Goal: Information Seeking & Learning: Get advice/opinions

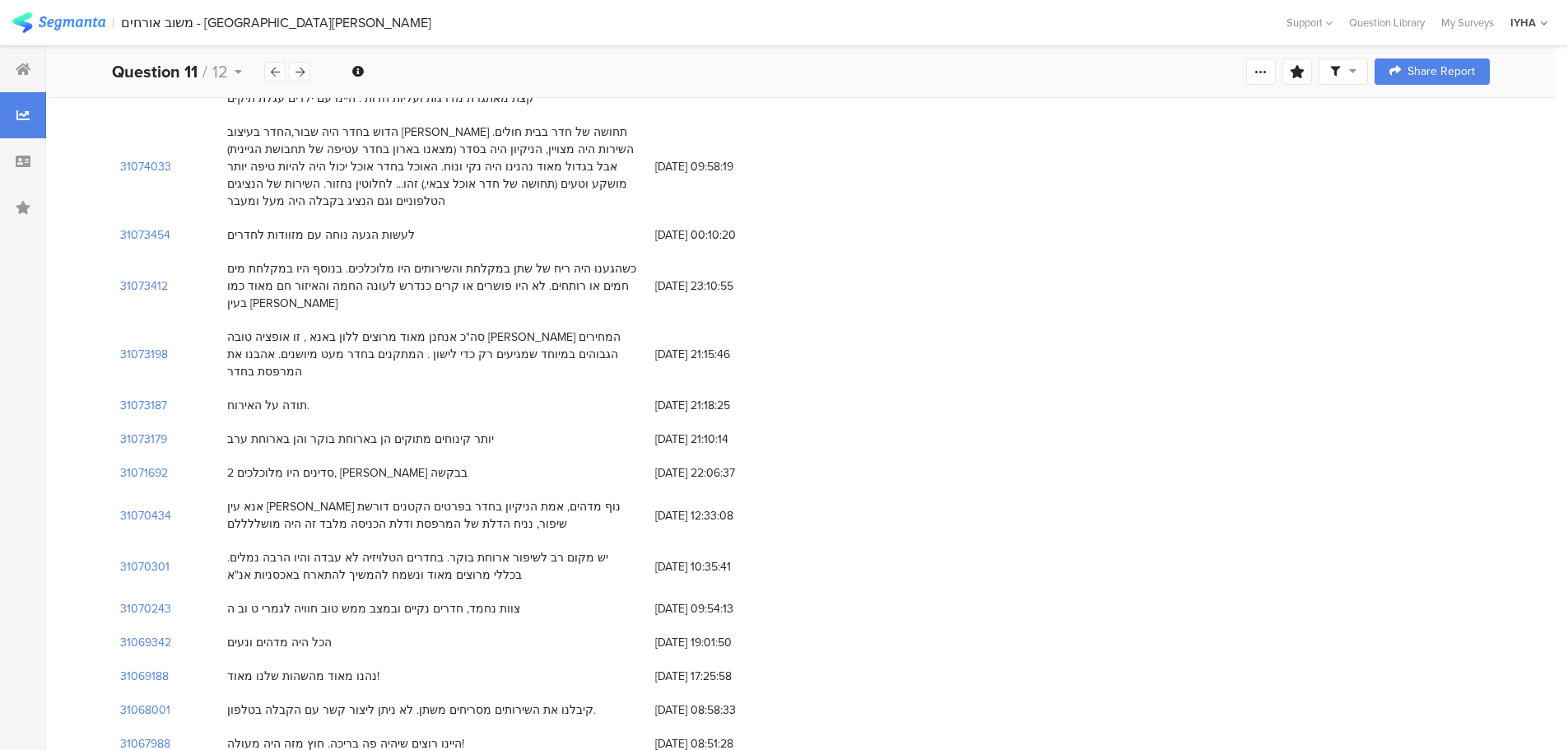
scroll to position [577, 0]
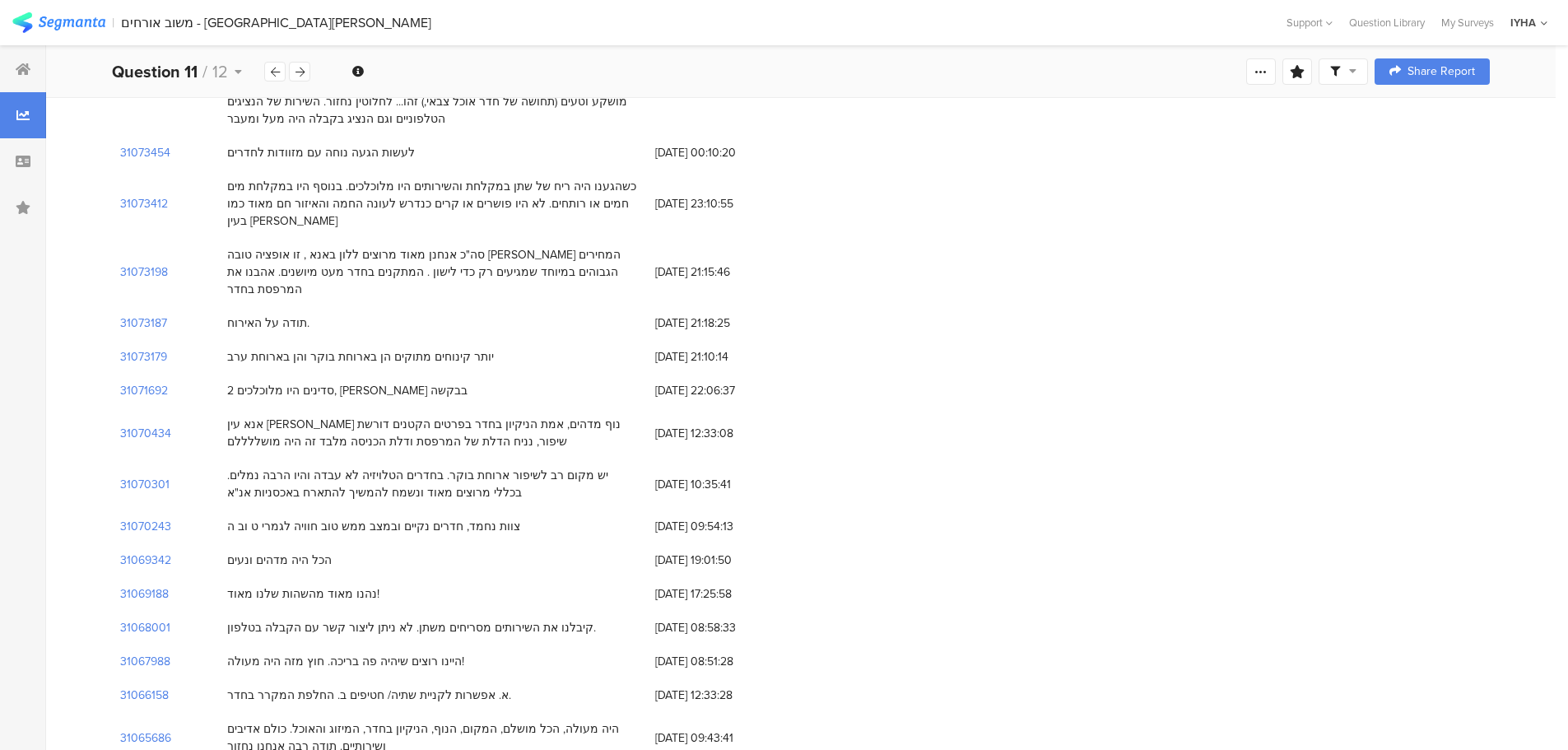
click at [449, 518] on div "צוות נחמד, חדרים נקיים ובמצב ממש טוב חוויה לגמרי ט וב ה" at bounding box center [374, 526] width 293 height 18
click at [287, 552] on div "הכל היה מדהים ונעים" at bounding box center [279, 561] width 105 height 18
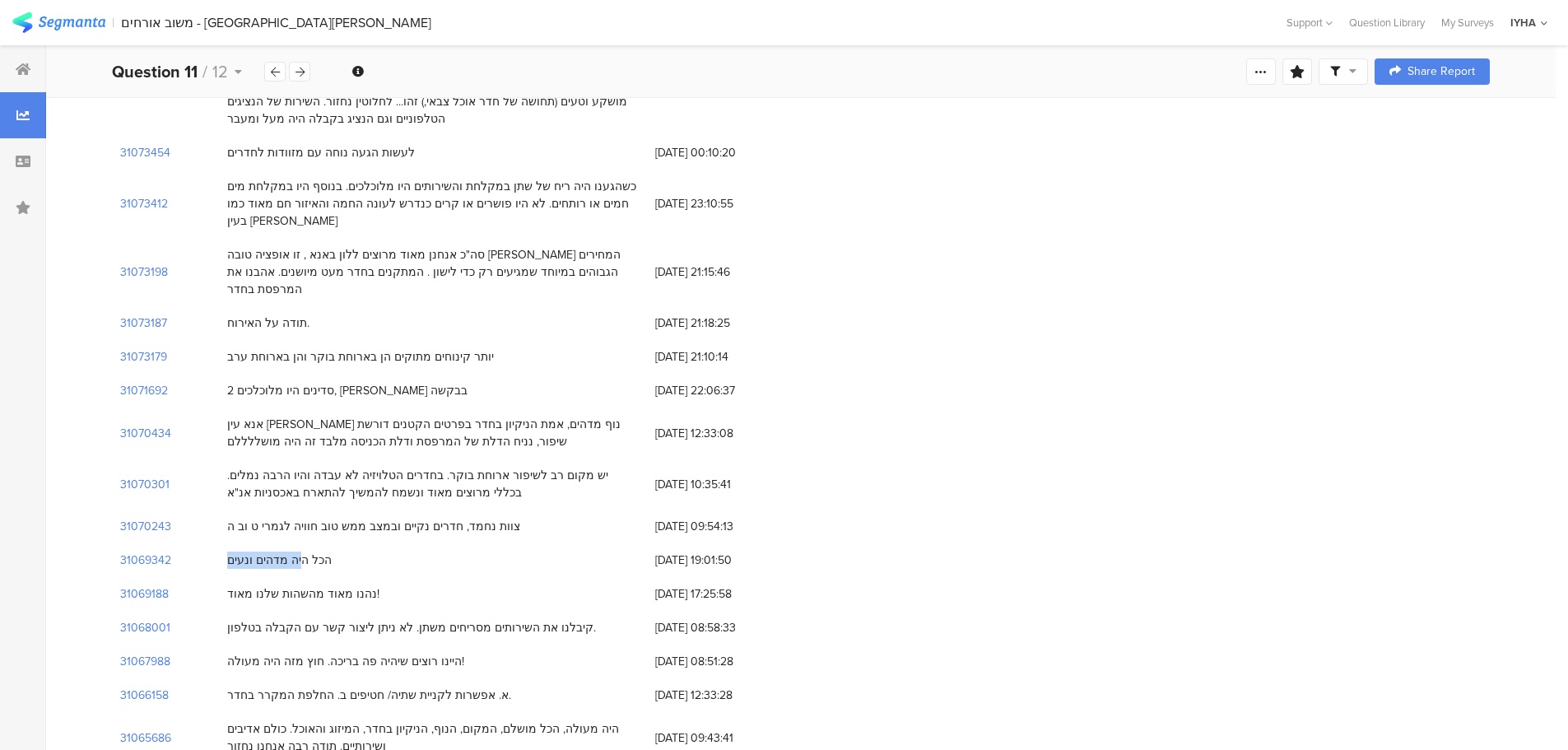
click at [287, 552] on div "הכל היה מדהים ונעים" at bounding box center [279, 561] width 105 height 18
click at [308, 586] on div "נהנו מאוד מהשהות שלנו מאוד!" at bounding box center [303, 594] width 152 height 18
click at [493, 619] on div "קיבלנו את השירותים מסריחים משתן. לא ניתן ליצור קשר עם הקבלה בטלפון." at bounding box center [411, 628] width 369 height 18
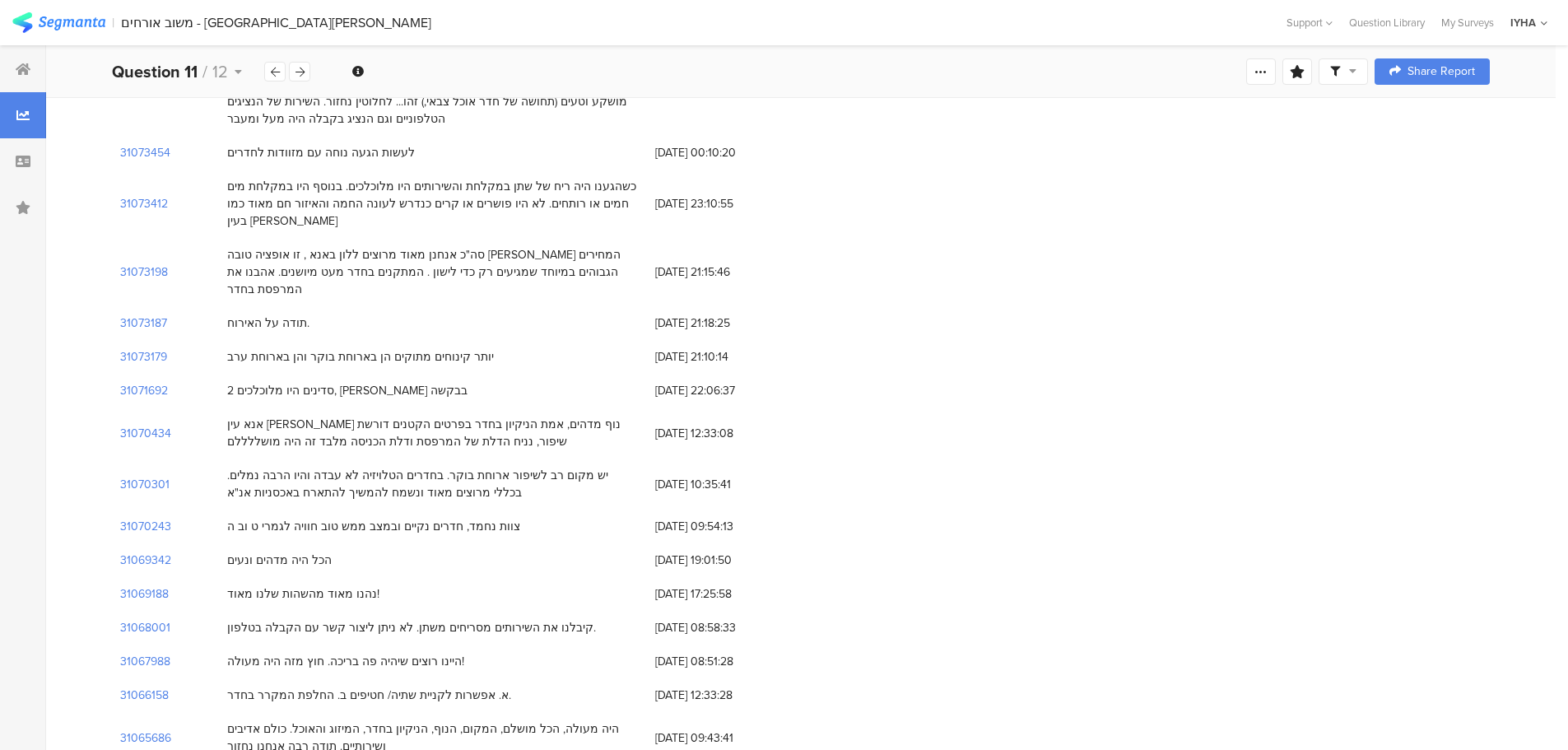
click at [493, 619] on div "קיבלנו את השירותים מסריחים משתן. לא ניתן ליצור קשר עם הקבלה בטלפון." at bounding box center [411, 628] width 369 height 18
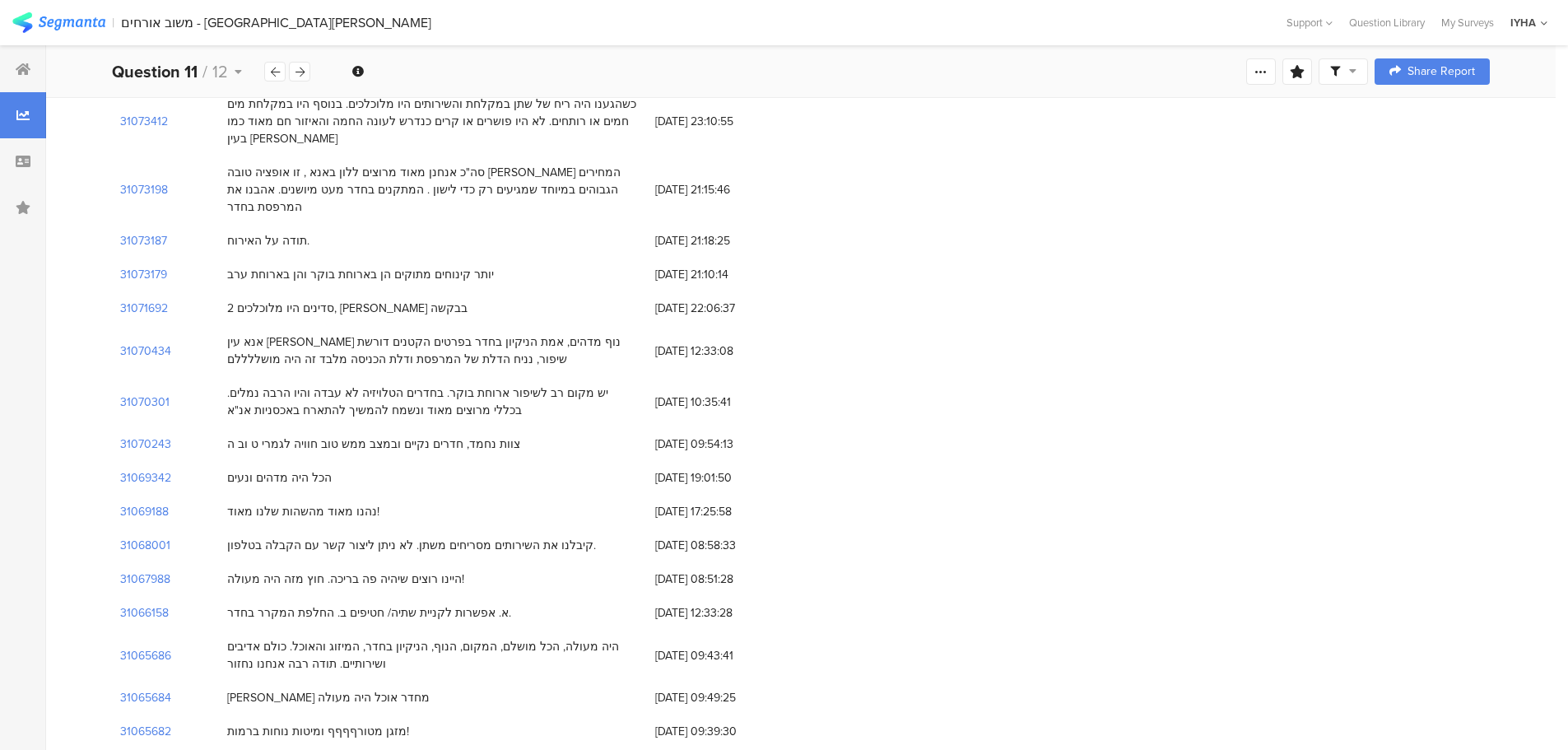
click at [325, 571] on div "היינו רוצים שיהיה פה בריכה. חוץ מזה היה מעולה!" at bounding box center [345, 579] width 237 height 18
click at [387, 604] on div "א. אפשרות לקניית שתיה/ חטיפים ב. החלפת המקרר בחדר." at bounding box center [369, 613] width 284 height 18
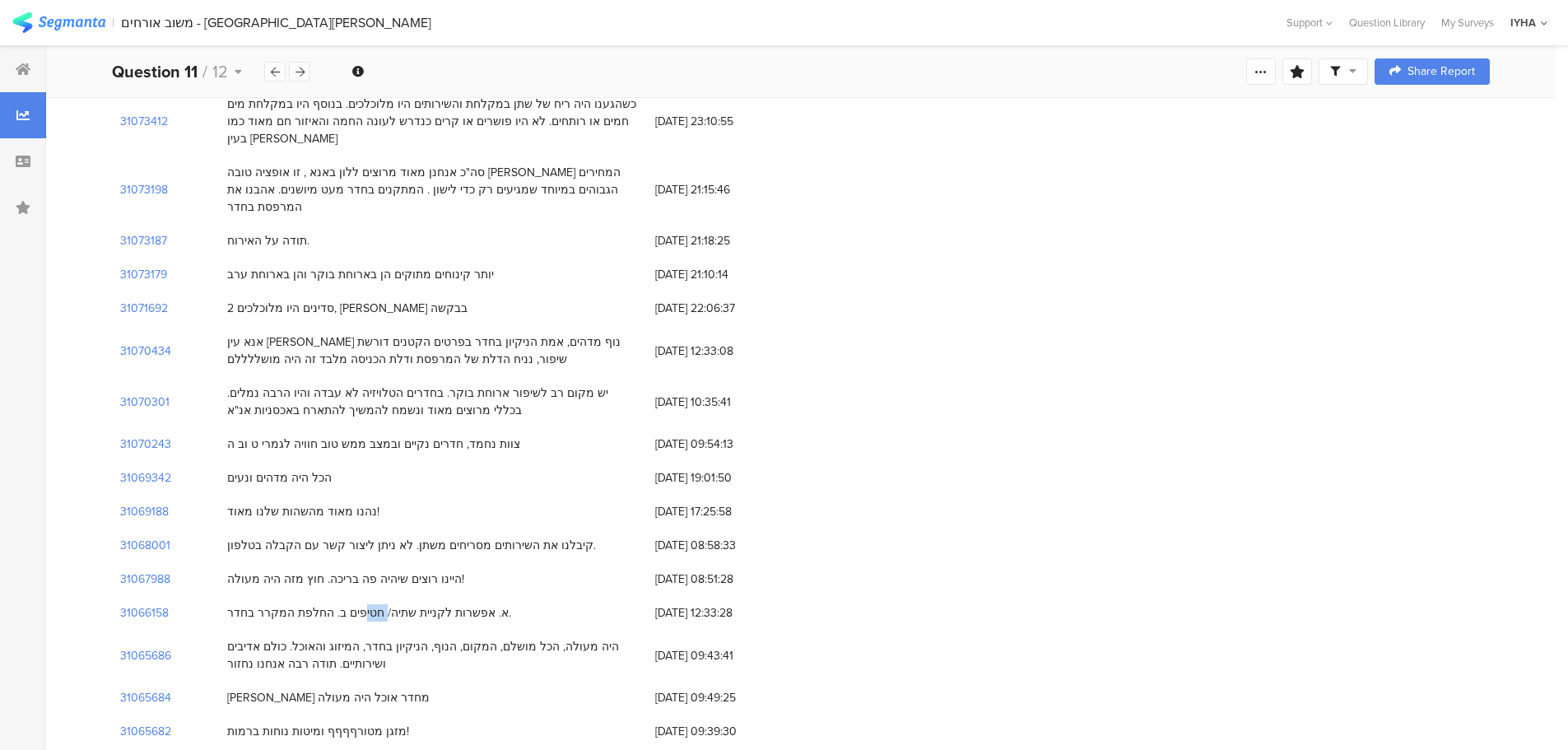
click at [387, 604] on div "א. אפשרות לקניית שתיה/ חטיפים ב. החלפת המקרר בחדר." at bounding box center [369, 613] width 284 height 18
click at [577, 639] on div "היה מעולה, הכל מושלם, המקום, הנוף, הניקיון בחדר, המיזוג והאוכל. כולם אדיבים ושי…" at bounding box center [432, 655] width 411 height 34
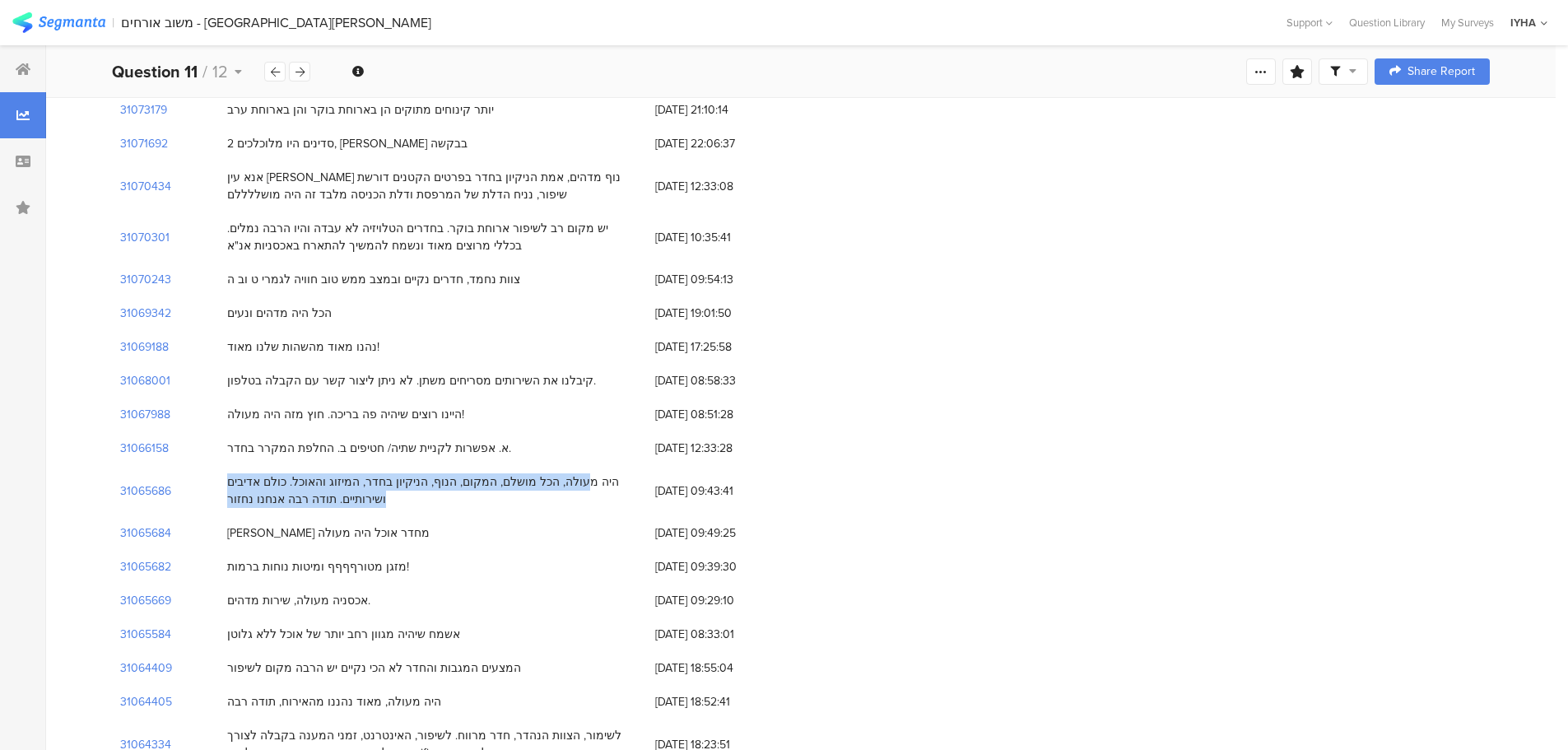
click at [328, 558] on div "מזגן מטורףףףף ומיטות נוחות ברמות!" at bounding box center [317, 566] width 182 height 18
click at [320, 558] on div "מזגן מטורףףףף ומיטות נוחות ברמות!" at bounding box center [317, 566] width 182 height 18
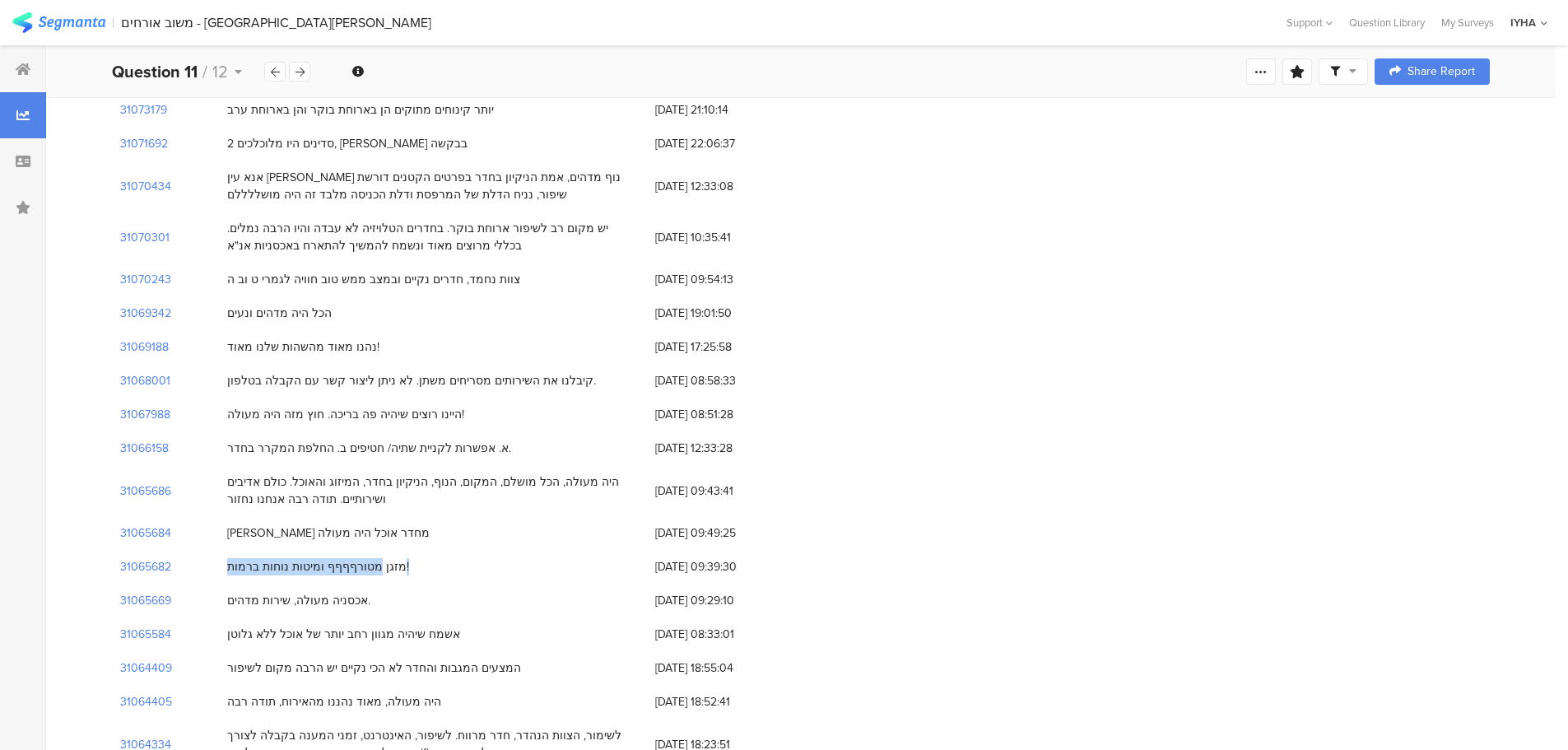
scroll to position [906, 0]
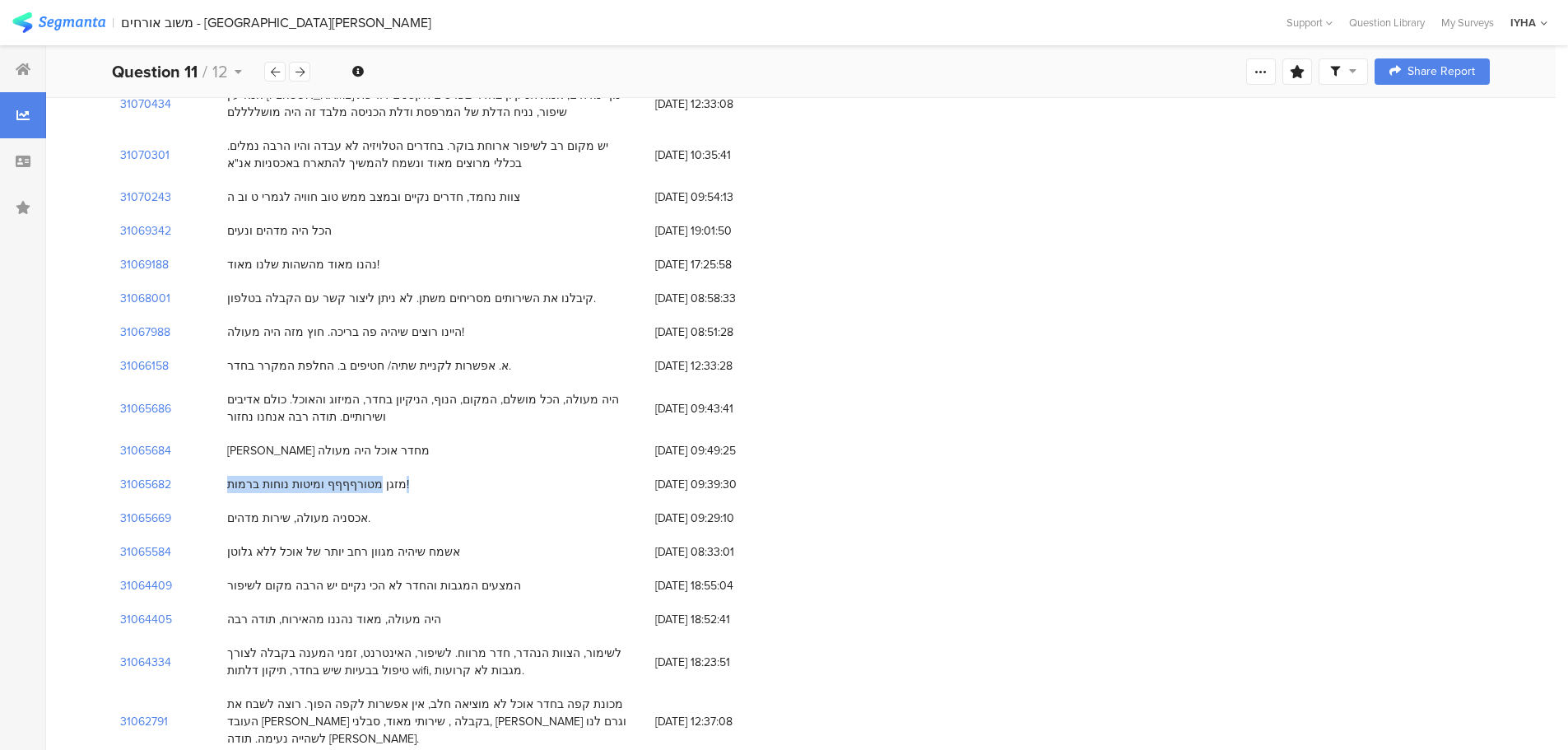
click at [341, 544] on div "אשמח שיהיה מגוון רחב יותר של אוכל ללא גלוטן" at bounding box center [343, 552] width 233 height 18
click at [381, 696] on div "מכונת קפה בחדר אוכל לא מוציאה חלב, אין אפשרות לקפה הפוך. רוצה לשבח את העובד [PE…" at bounding box center [432, 722] width 411 height 52
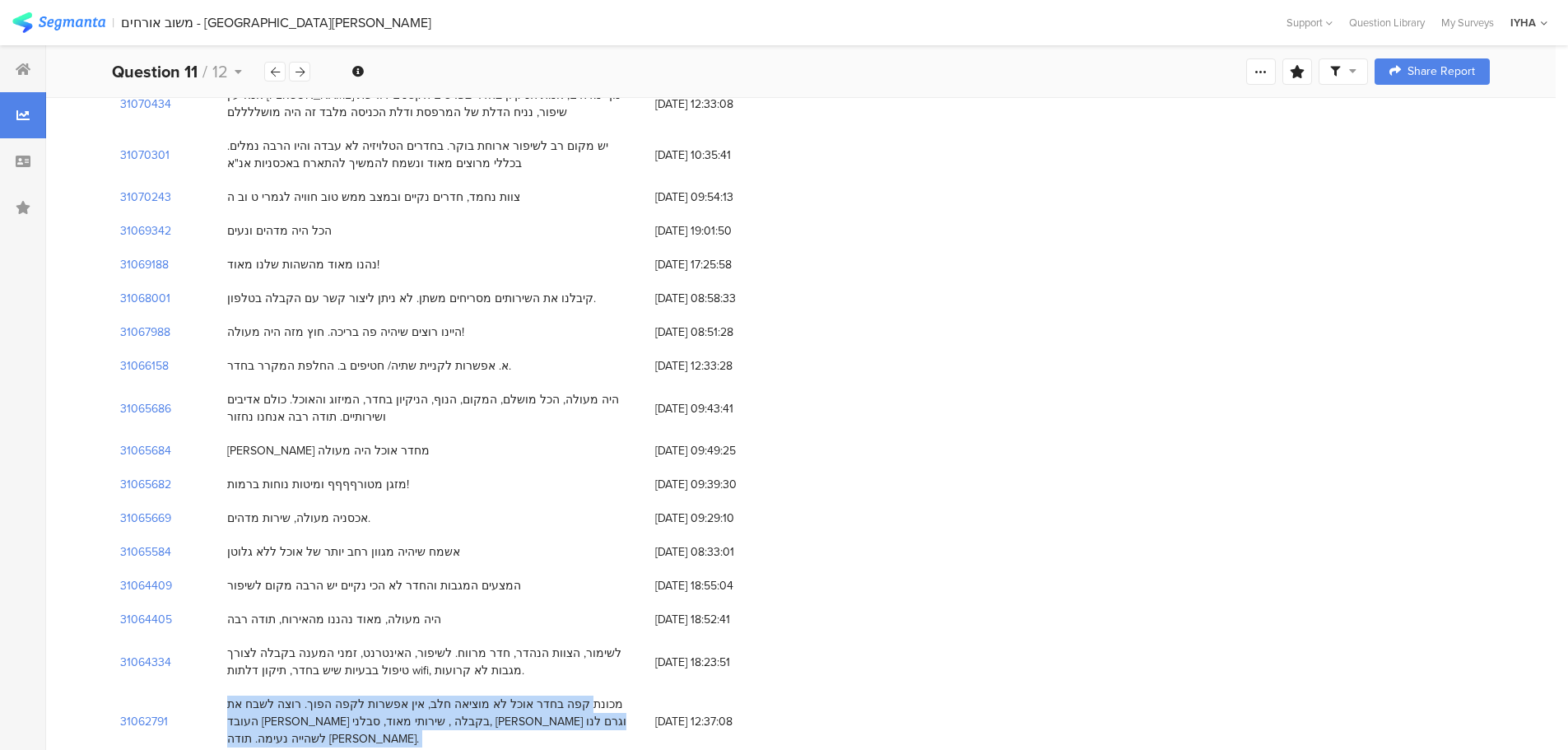
click at [381, 696] on div "מכונת קפה בחדר אוכל לא מוציאה חלב, אין אפשרות לקפה הפוך. רוצה לשבח את העובד [PE…" at bounding box center [432, 722] width 411 height 52
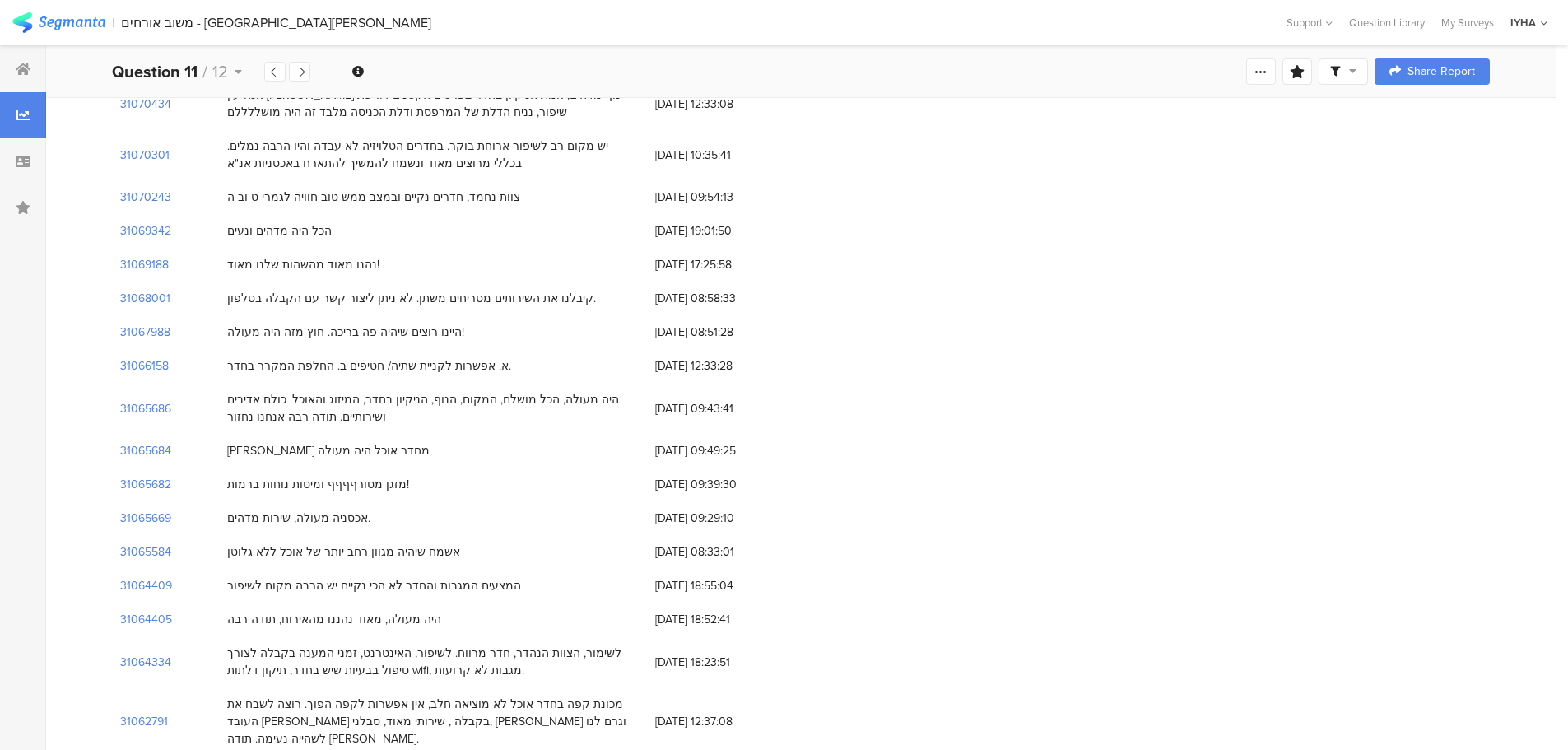
click at [413, 645] on div "לשימור, הצוות הנהדר, חדר מרווח. לשיפור, האינטרנט, זמני המענה בקבלה לצורך טיפול …" at bounding box center [432, 662] width 411 height 34
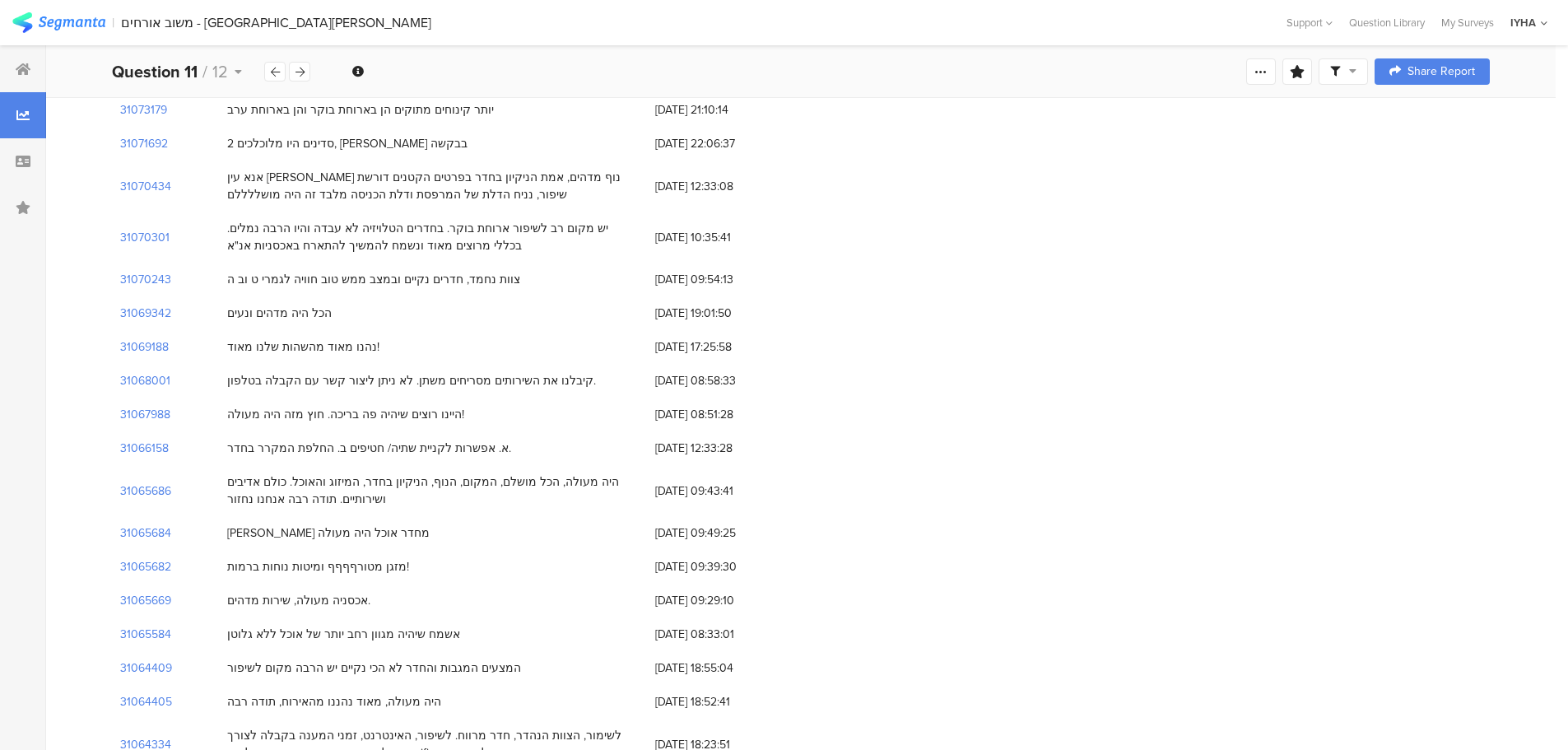
scroll to position [659, 0]
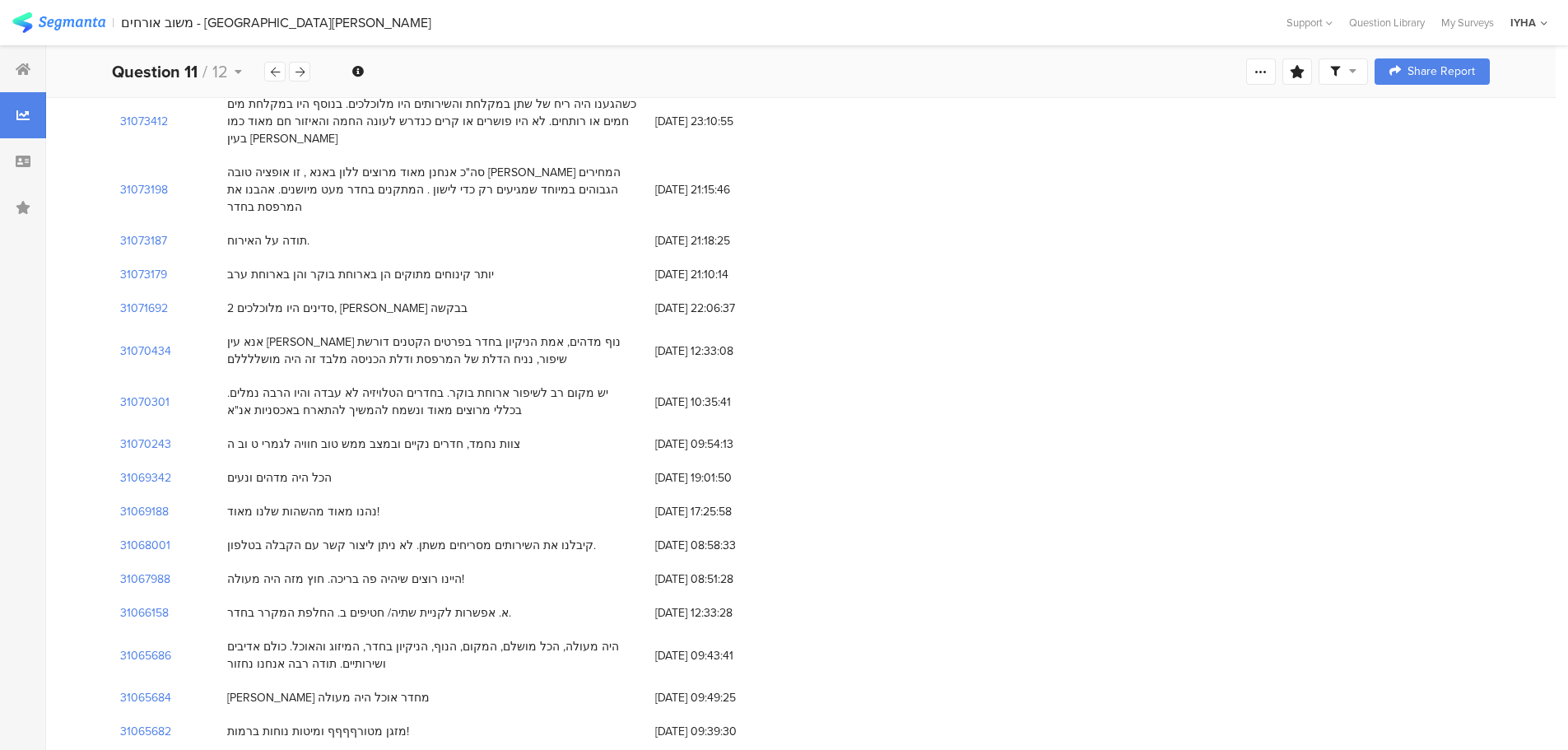
click at [308, 723] on div "מזגן מטורףףףף ומיטות נוחות ברמות!" at bounding box center [317, 732] width 182 height 18
click at [298, 690] on div "[PERSON_NAME] מחדר אוכל היה מעולה" at bounding box center [328, 698] width 203 height 18
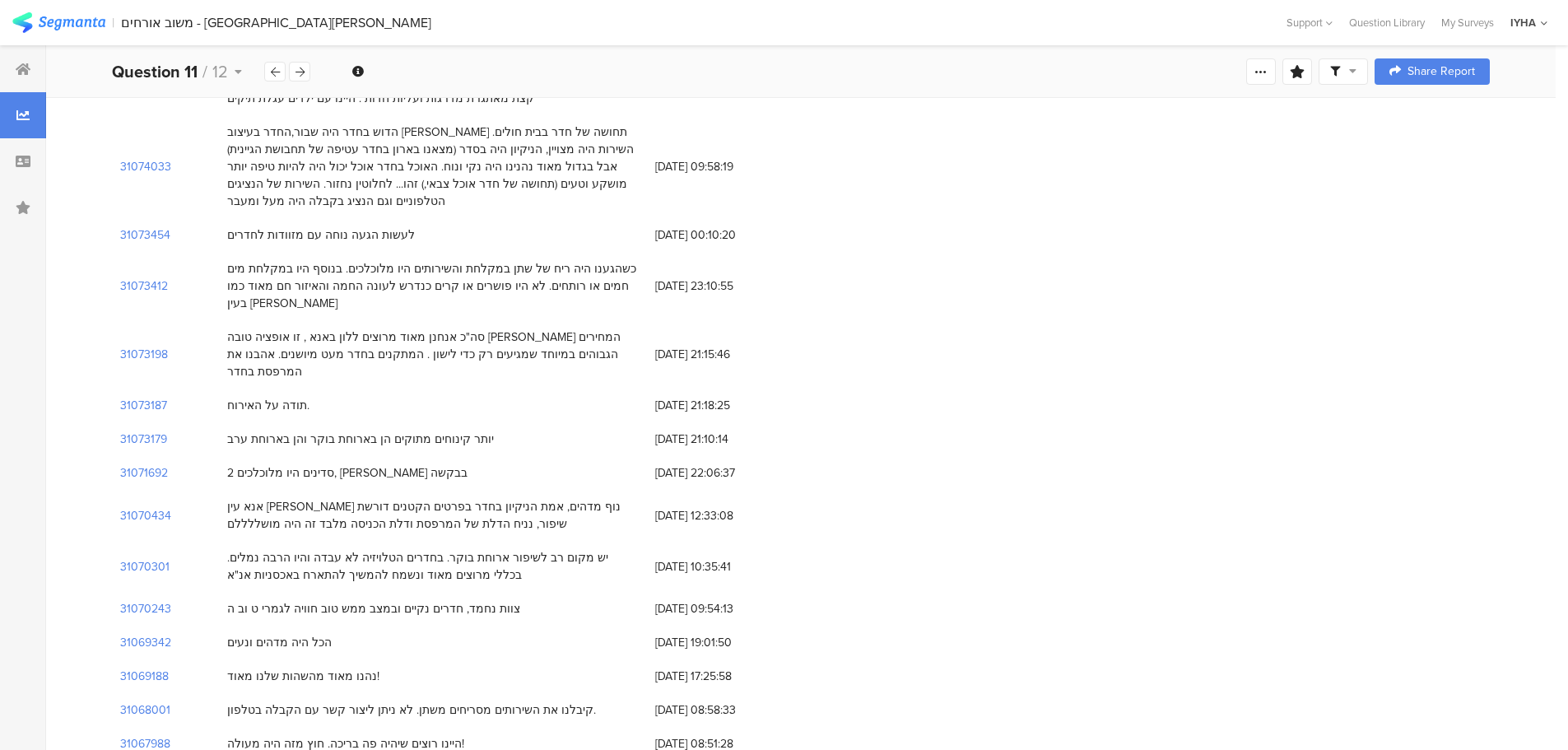
scroll to position [411, 0]
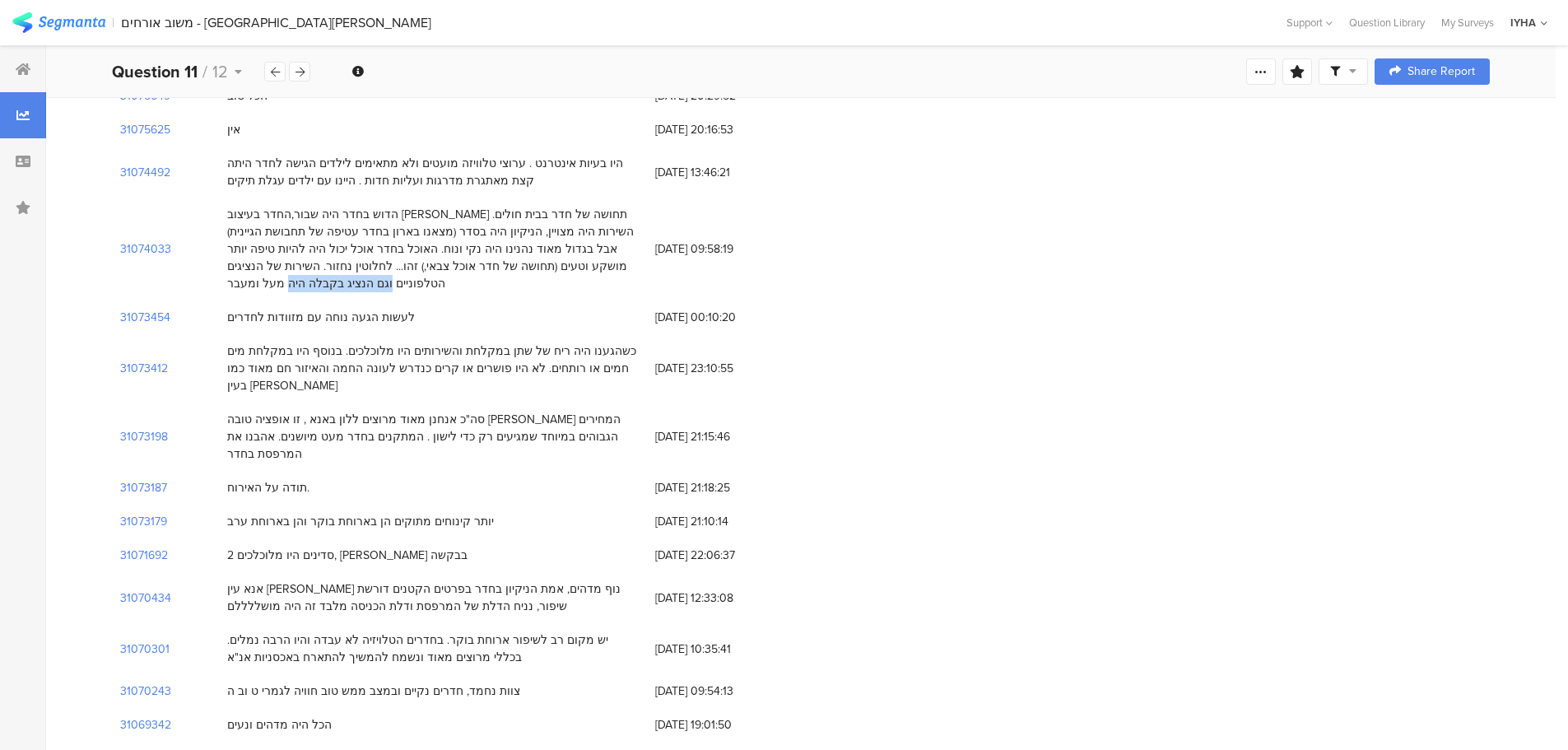
drag, startPoint x: 368, startPoint y: 230, endPoint x: 274, endPoint y: 230, distance: 94.0
click at [274, 230] on div "הדוש בחדר היה שבור,החדר בעיצוב [PERSON_NAME] תחושה של חדר בבית חולים. השירות הי…" at bounding box center [432, 249] width 411 height 86
click at [322, 238] on div "הדוש בחדר היה שבור,החדר בעיצוב [PERSON_NAME] תחושה של חדר בבית חולים. השירות הי…" at bounding box center [432, 249] width 411 height 86
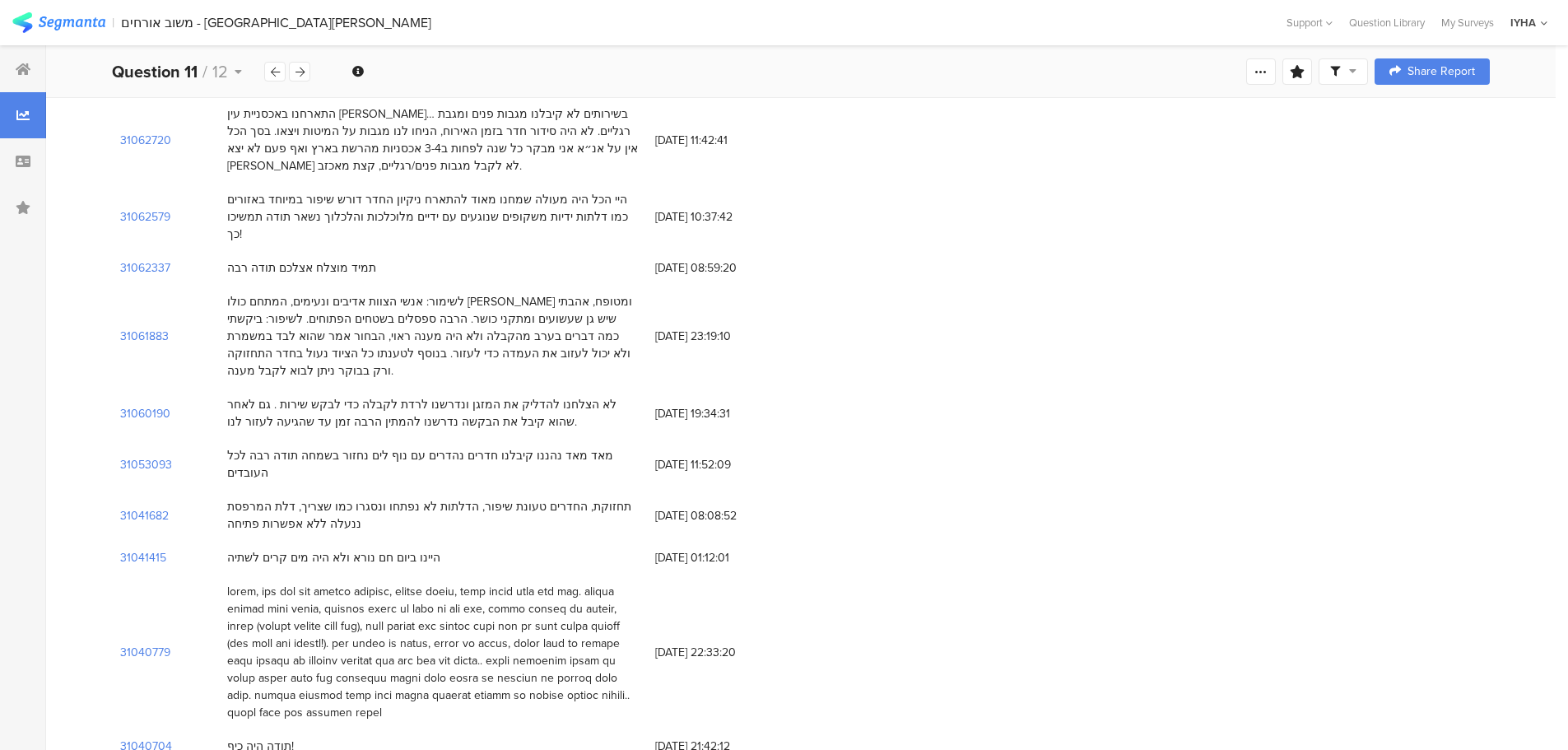
scroll to position [1730, 0]
